Goal: Use online tool/utility: Utilize a website feature to perform a specific function

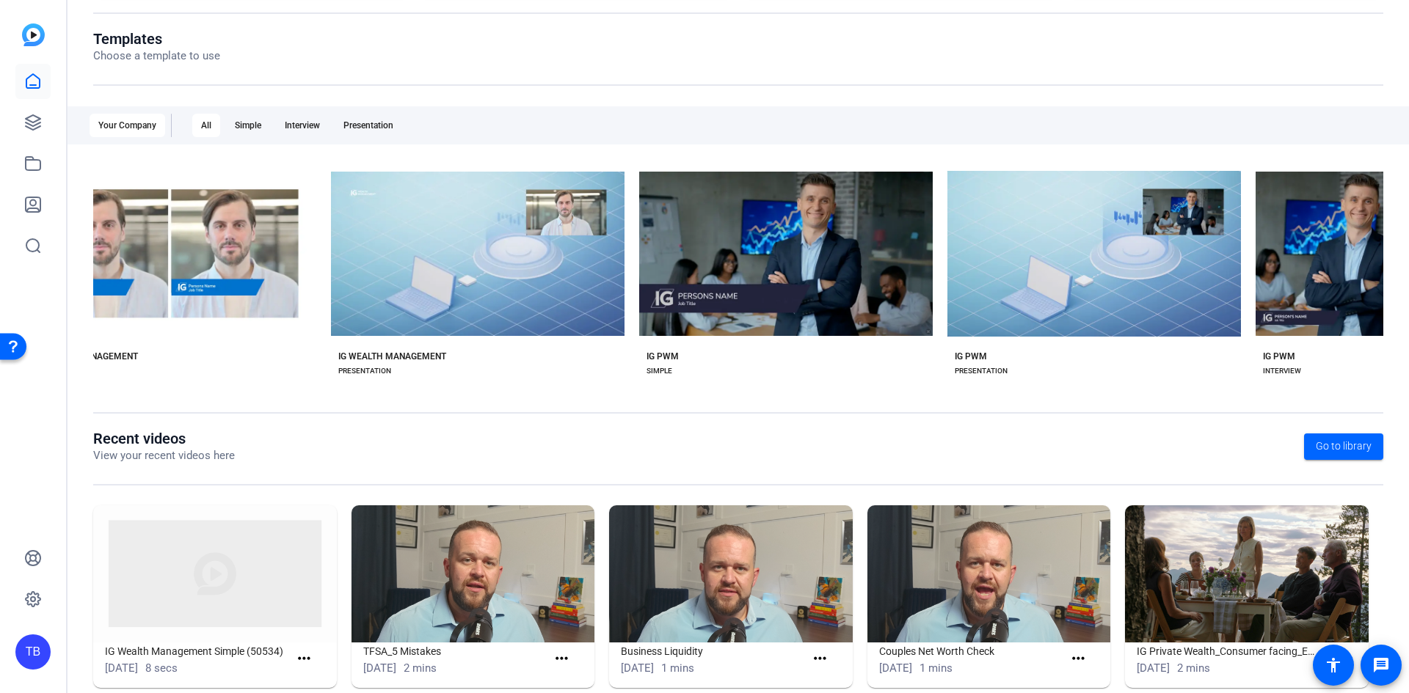
scroll to position [0, 1489]
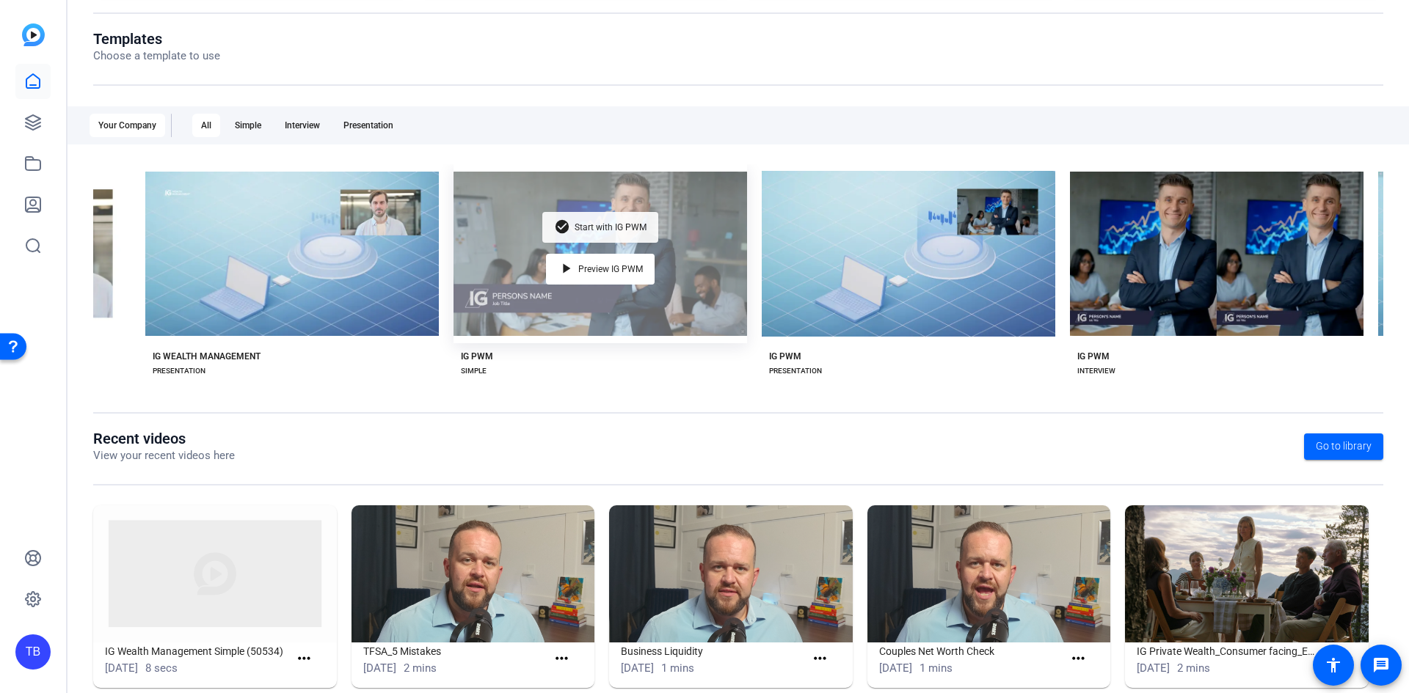
click at [619, 231] on div "check_circle Start with IG PWM" at bounding box center [600, 227] width 116 height 31
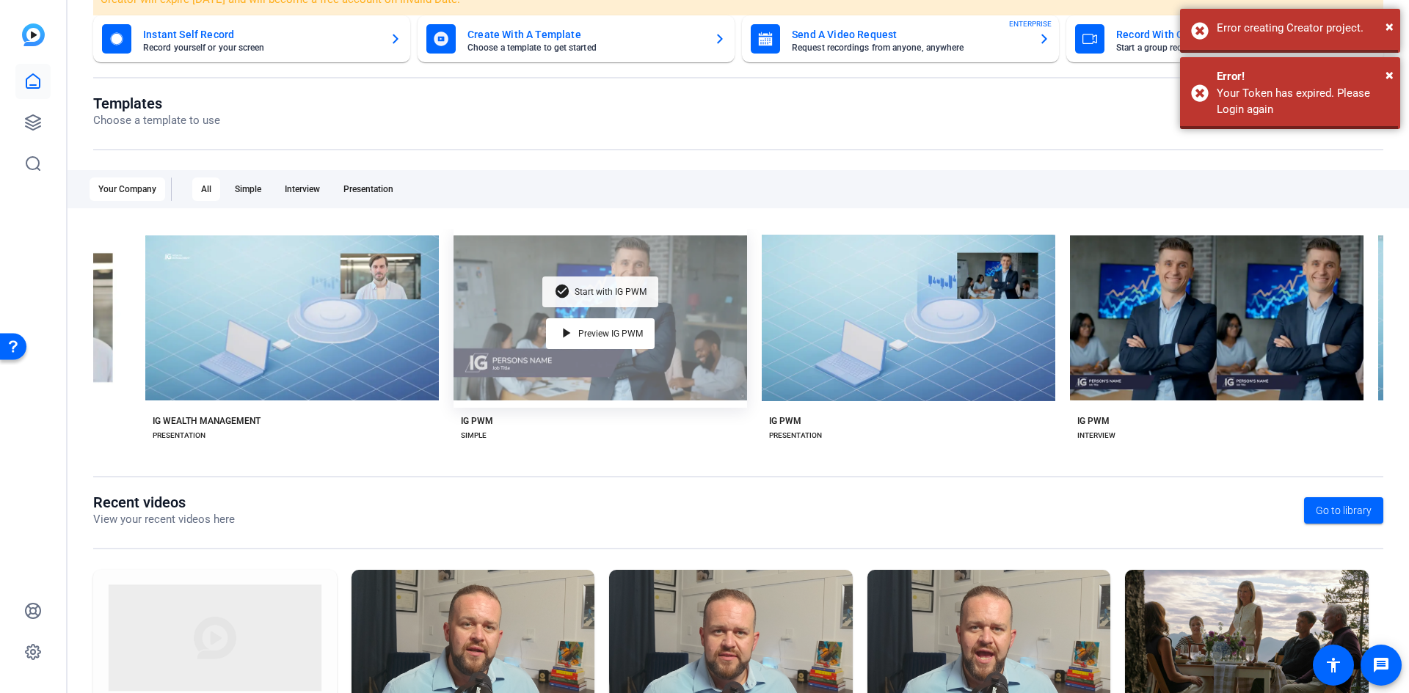
scroll to position [211, 0]
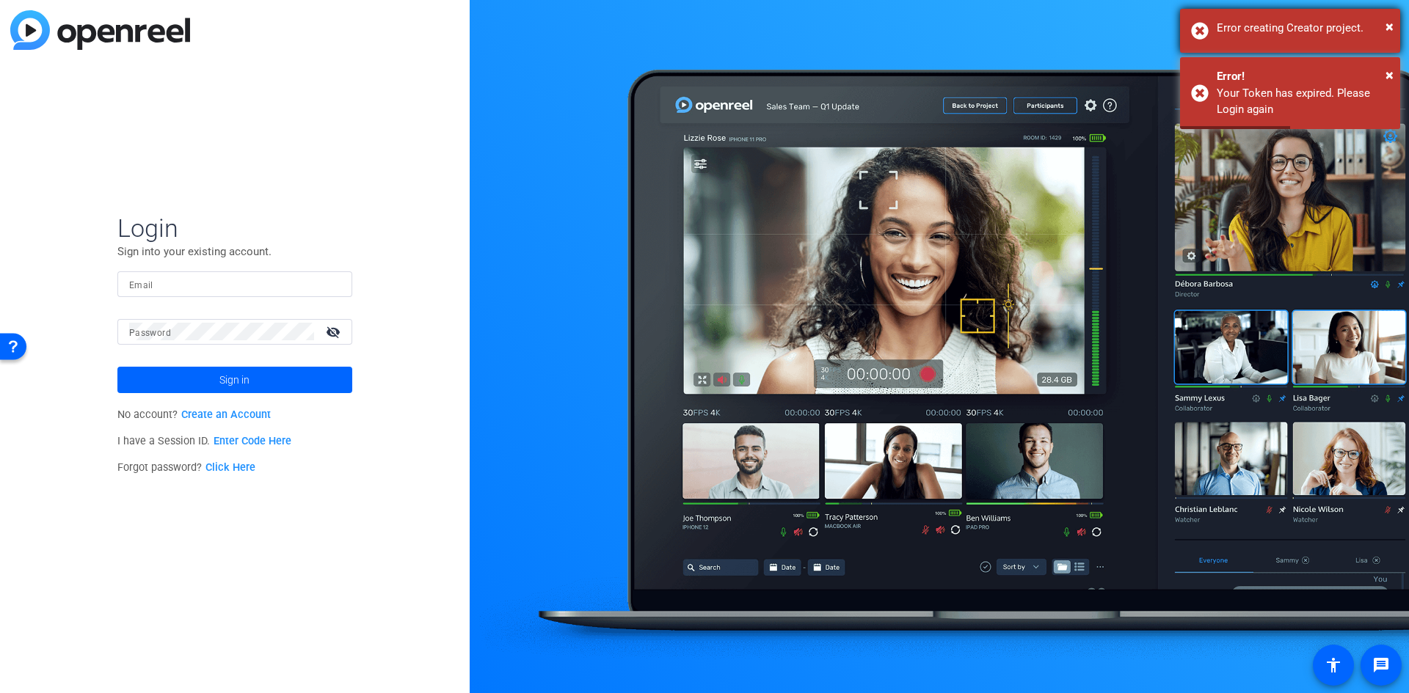
type input "[PERSON_NAME][EMAIL_ADDRESS][PERSON_NAME][DOMAIN_NAME]"
click at [1395, 31] on div "× Error creating Creator project." at bounding box center [1290, 31] width 220 height 44
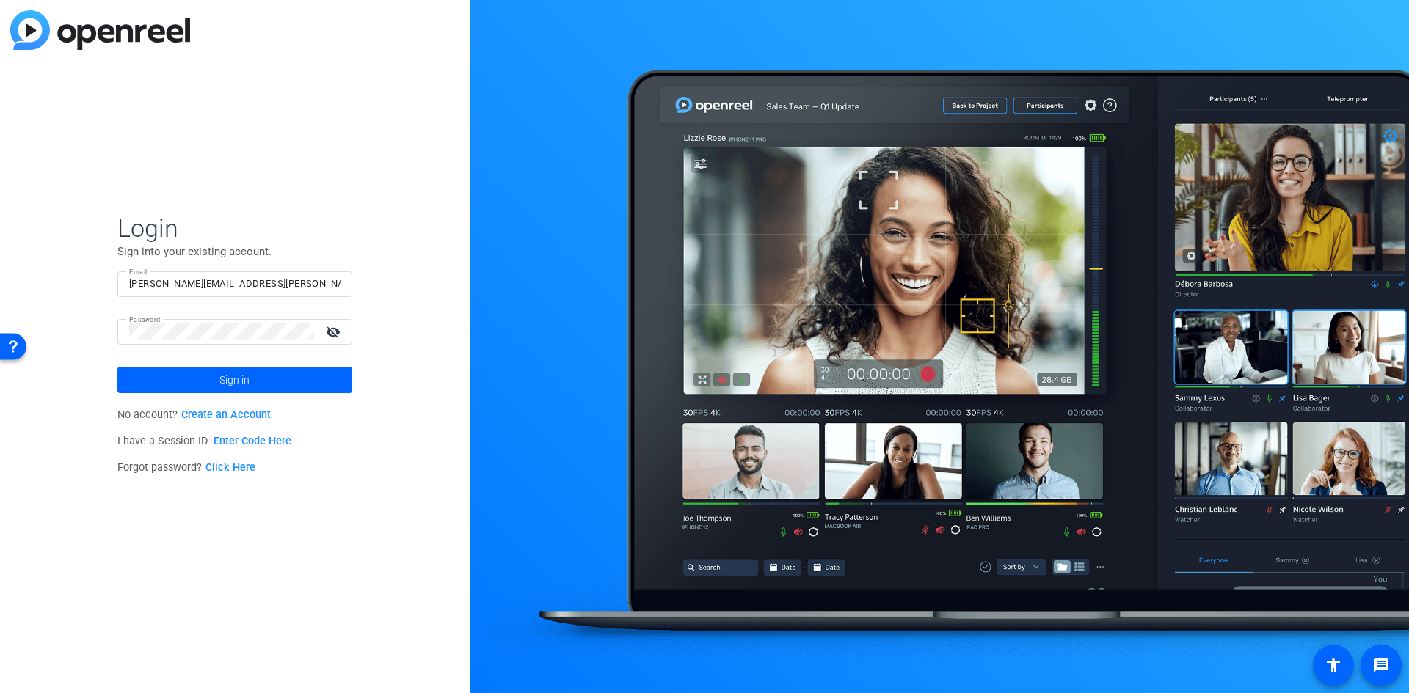
click at [215, 380] on span at bounding box center [234, 379] width 235 height 35
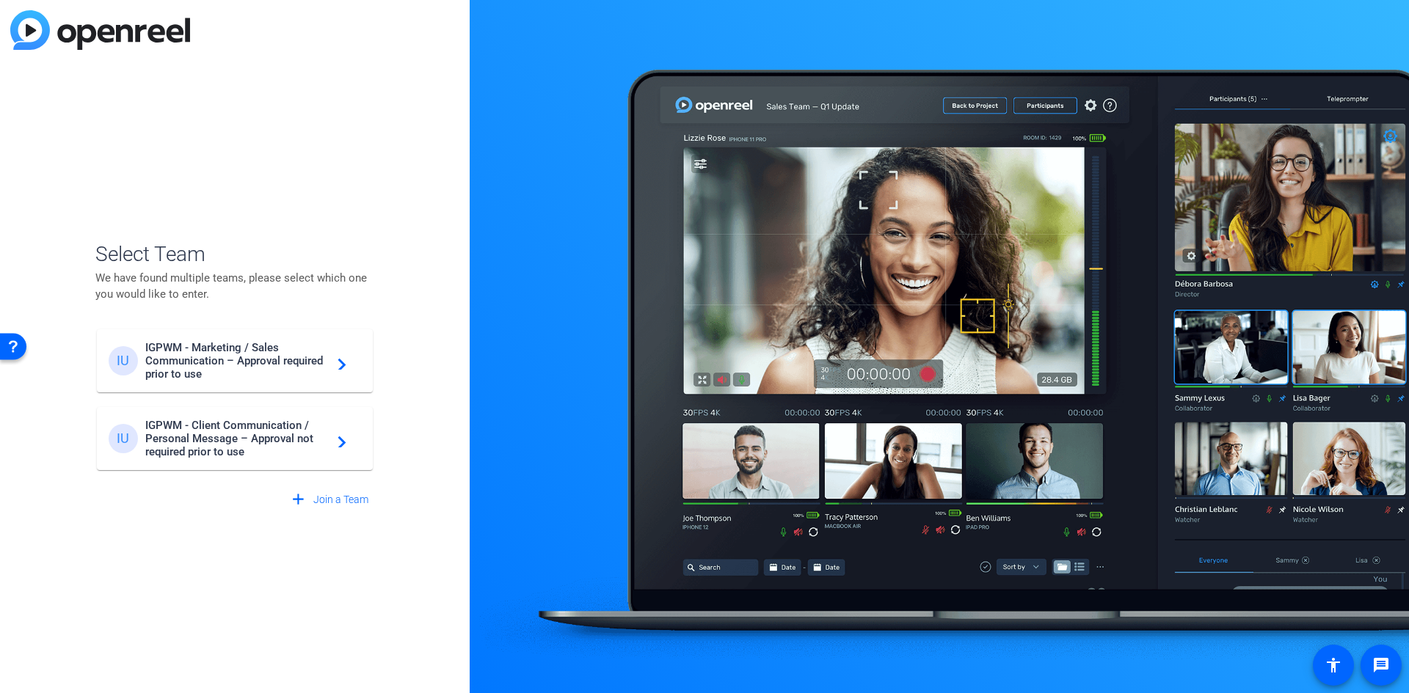
click at [338, 371] on div "IU IGPWM - Marketing / Sales Communication – Approval required prior to use nav…" at bounding box center [235, 361] width 252 height 40
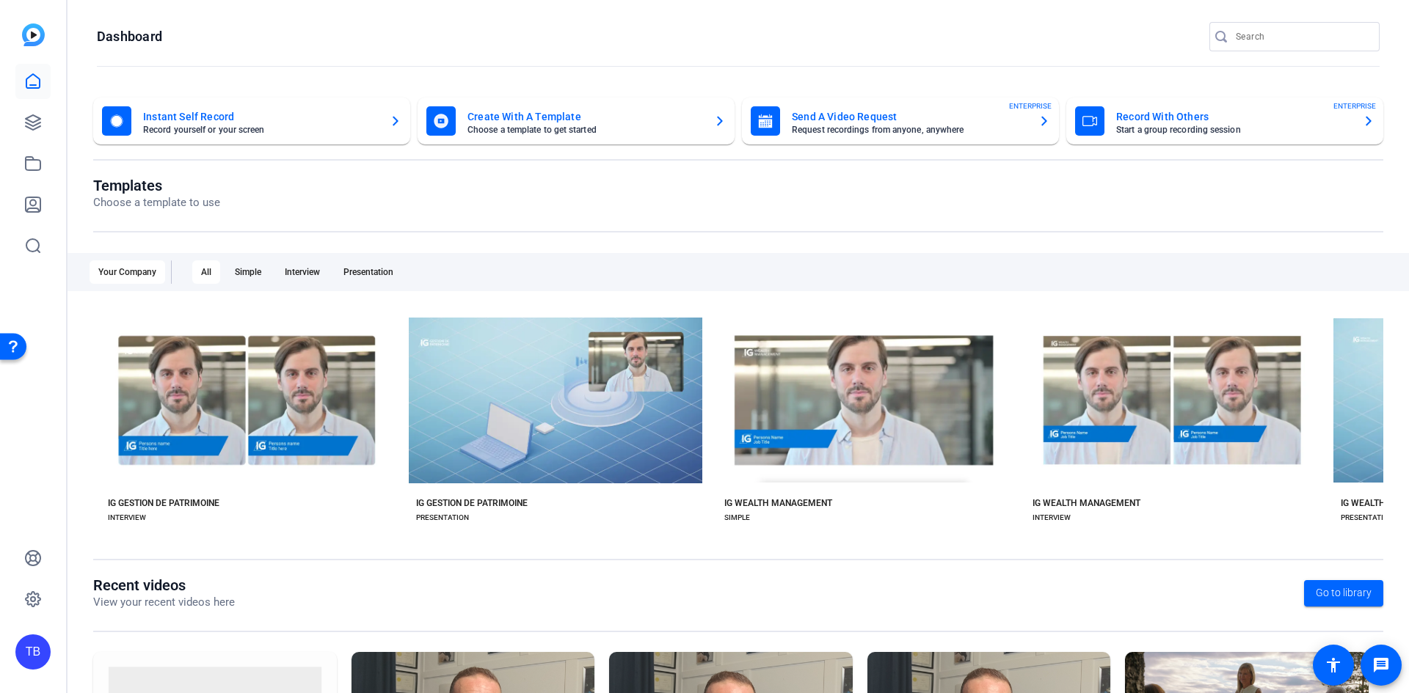
scroll to position [0, 1044]
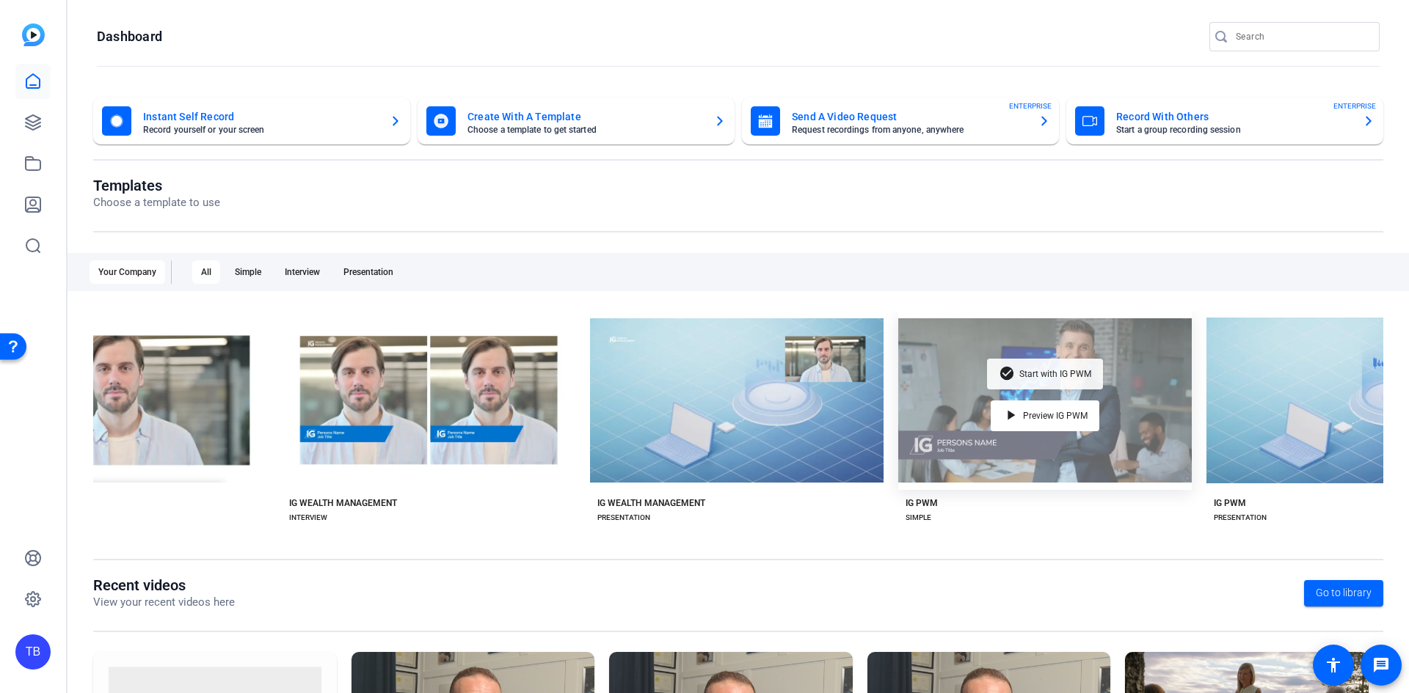
click at [1035, 365] on div "check_circle Start with IG PWM" at bounding box center [1045, 374] width 116 height 31
